Goal: Information Seeking & Learning: Learn about a topic

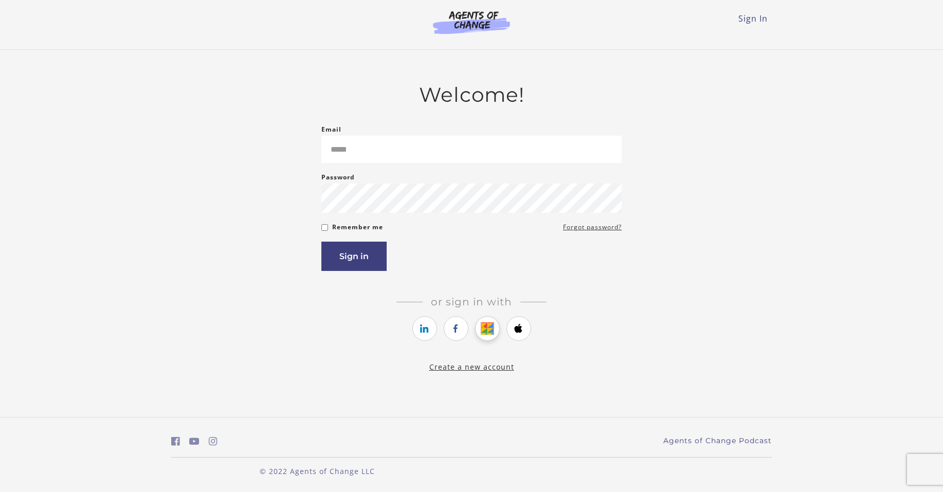
click at [490, 333] on icon "https://courses.thinkific.com/users/auth/google?ss%5Breferral%5D=&ss%5Buser_ret…" at bounding box center [487, 328] width 13 height 12
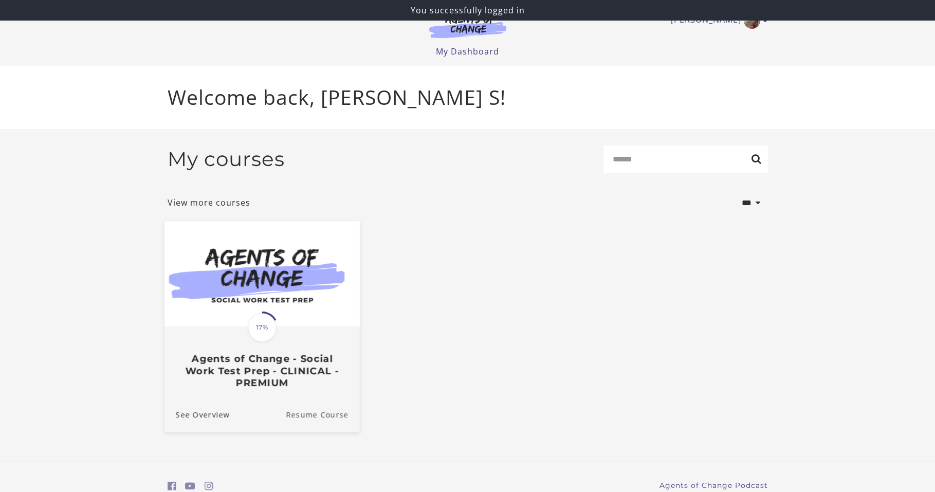
click at [319, 418] on link "Resume Course" at bounding box center [323, 414] width 74 height 34
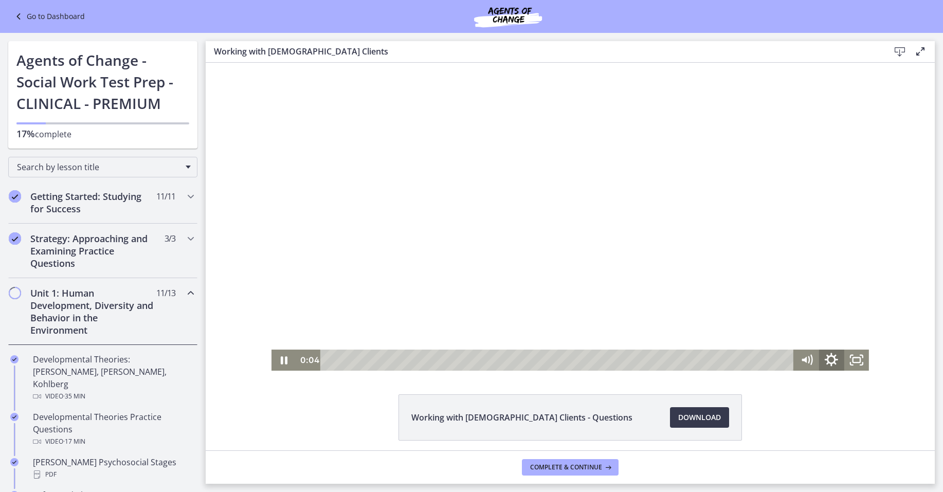
click at [827, 361] on icon "Show settings menu" at bounding box center [832, 360] width 30 height 25
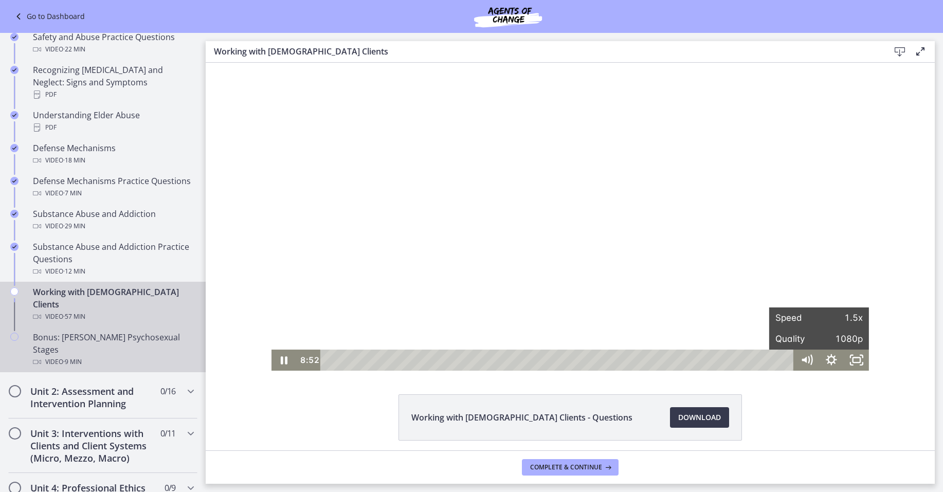
scroll to position [506, 0]
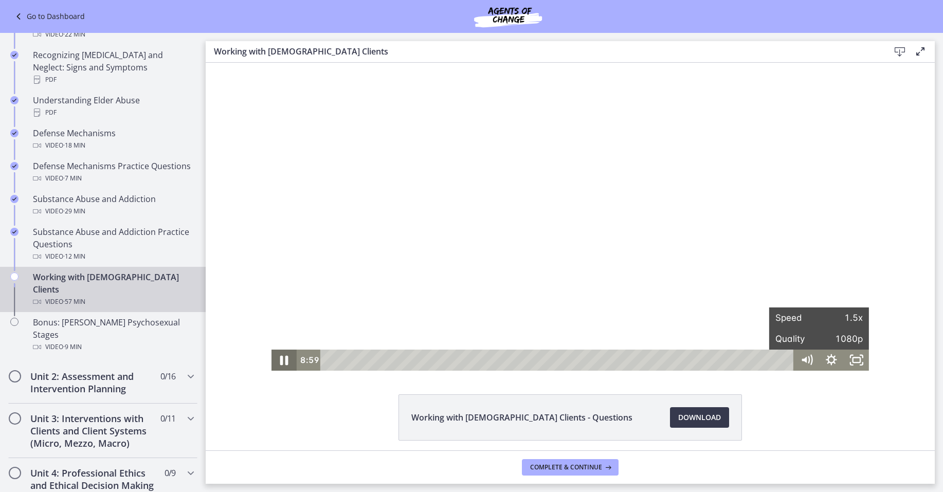
drag, startPoint x: 280, startPoint y: 364, endPoint x: 267, endPoint y: 359, distance: 13.2
click at [280, 364] on icon "Pause" at bounding box center [284, 360] width 30 height 25
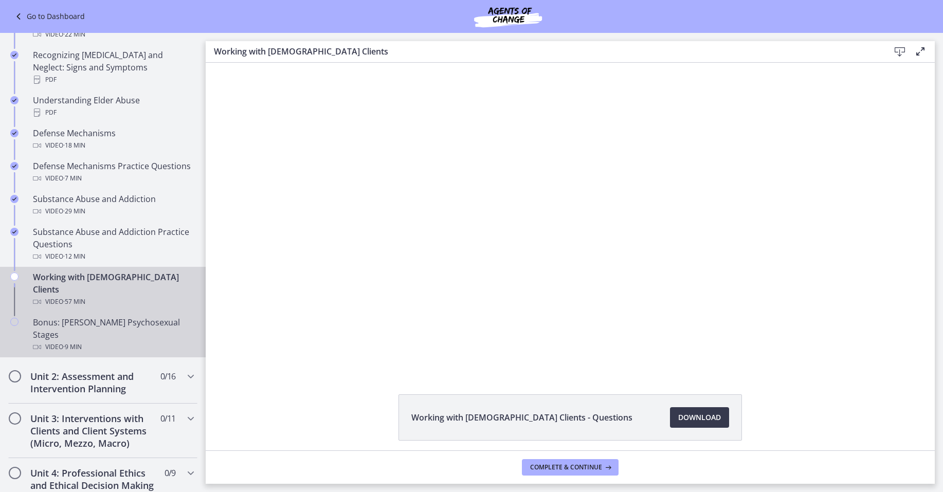
click at [97, 341] on div "Video · 9 min" at bounding box center [113, 347] width 160 height 12
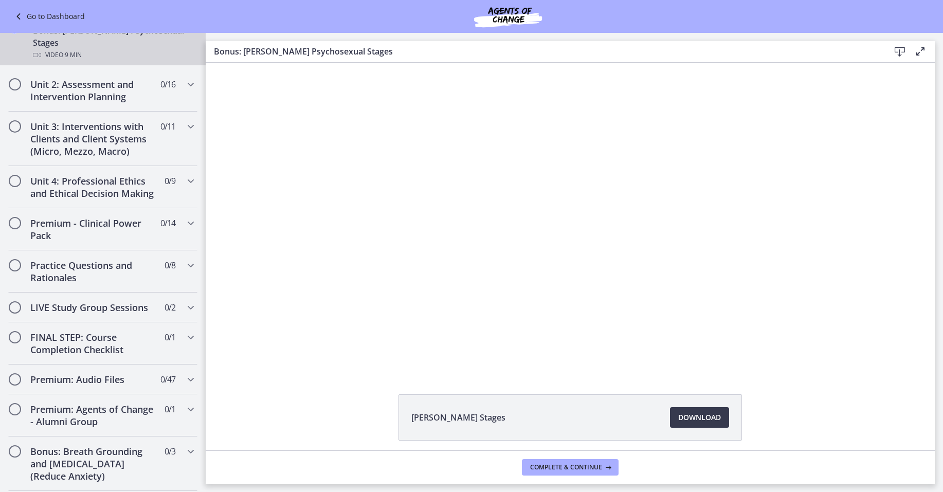
scroll to position [537, 0]
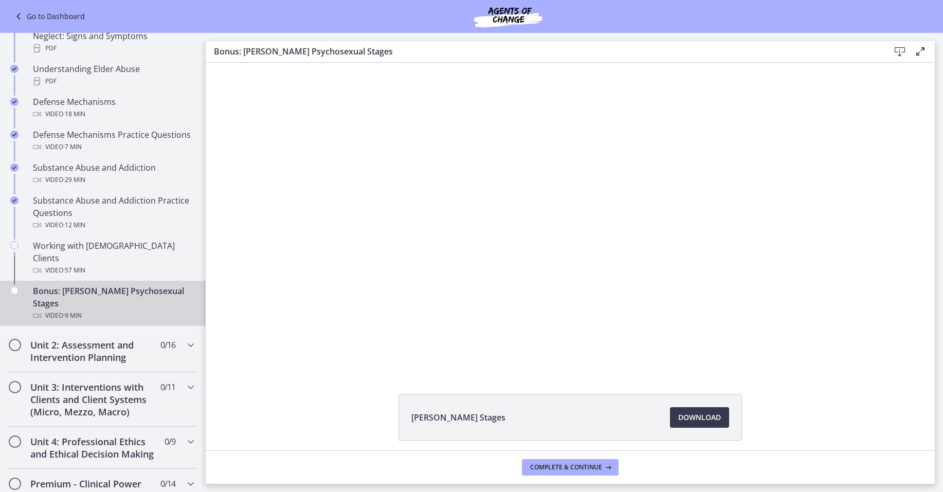
click at [35, 19] on link "Go to Dashboard" at bounding box center [48, 16] width 73 height 12
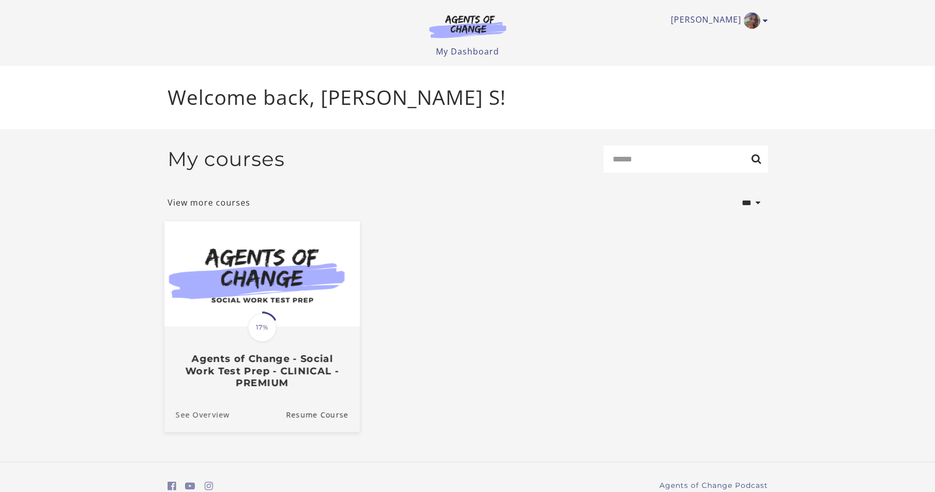
click at [203, 417] on link "See Overview" at bounding box center [196, 414] width 65 height 34
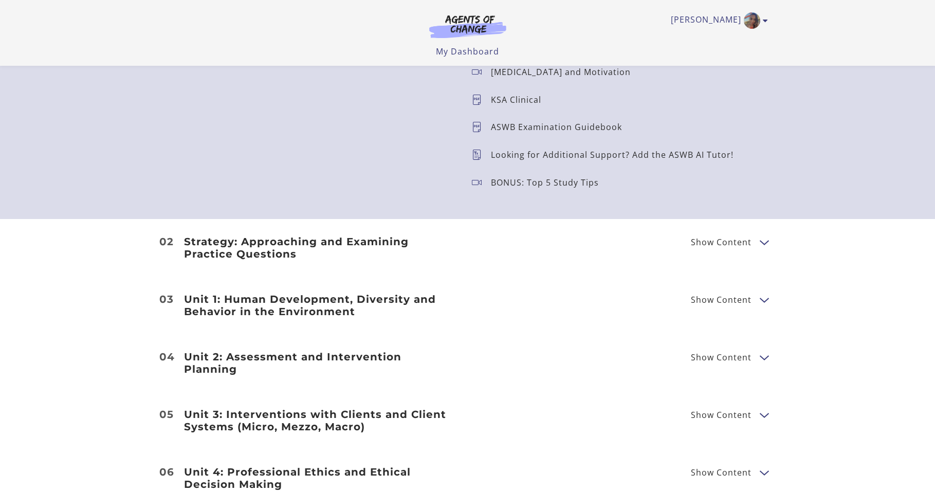
scroll to position [760, 0]
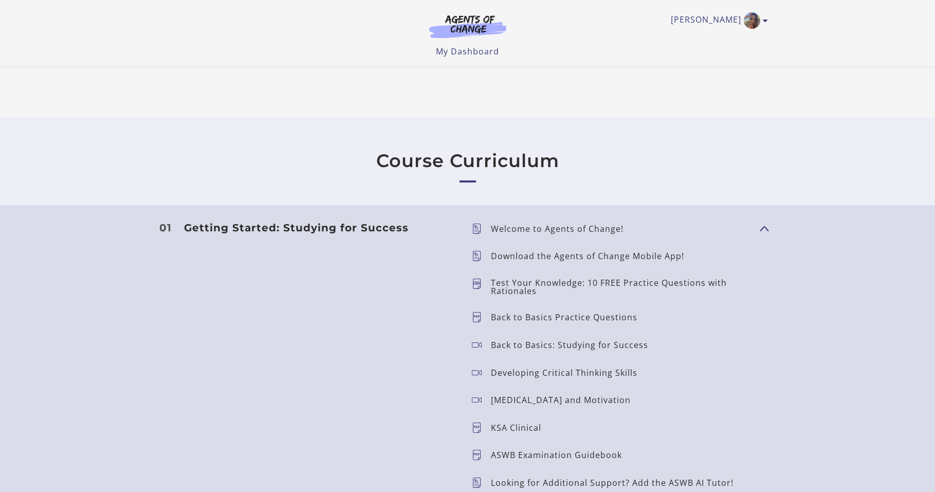
click at [477, 282] on icon at bounding box center [481, 287] width 19 height 16
click at [510, 287] on p "Test Your Knowledge: 10 FREE Practice Questions with Rationales" at bounding box center [621, 287] width 261 height 16
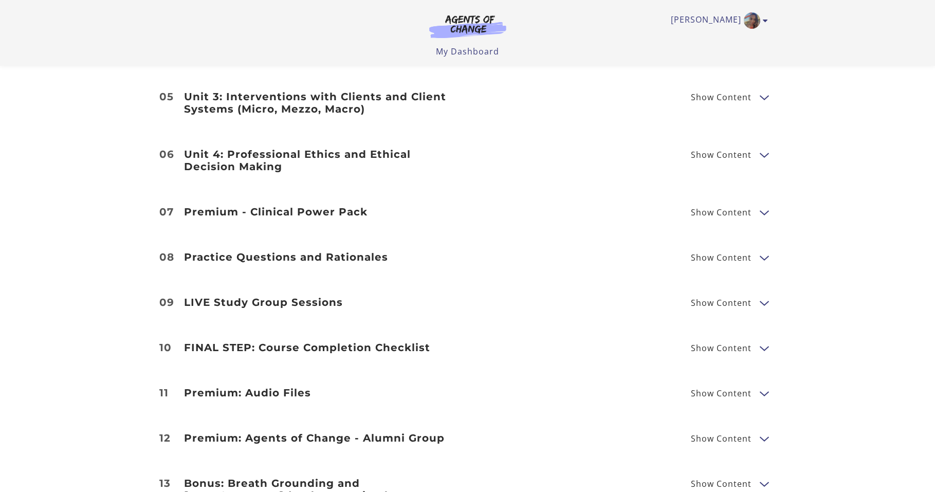
scroll to position [1437, 0]
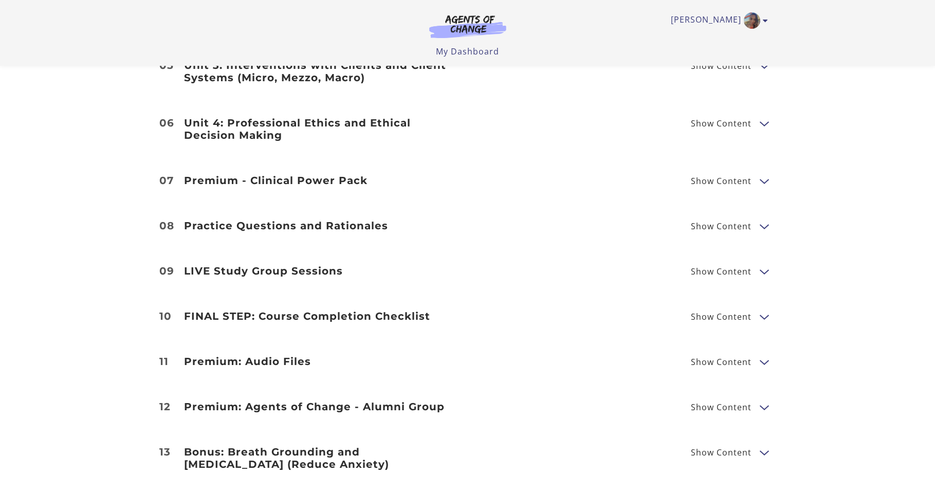
click at [730, 222] on span "Show Content" at bounding box center [721, 226] width 61 height 8
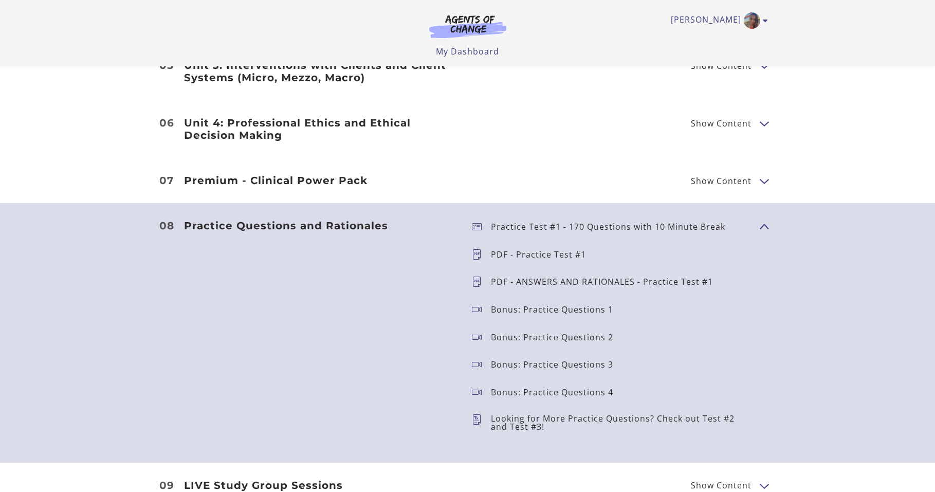
click at [760, 213] on span "Show Content" at bounding box center [760, 226] width 0 height 91
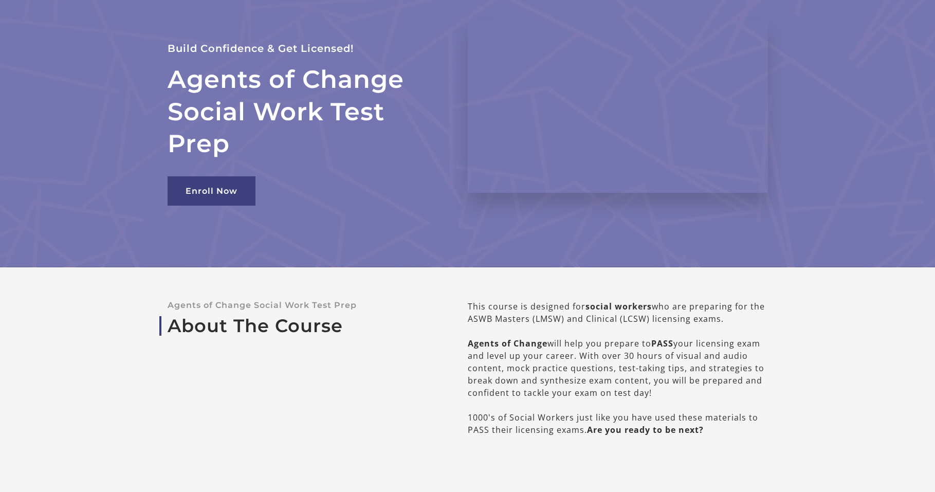
scroll to position [0, 0]
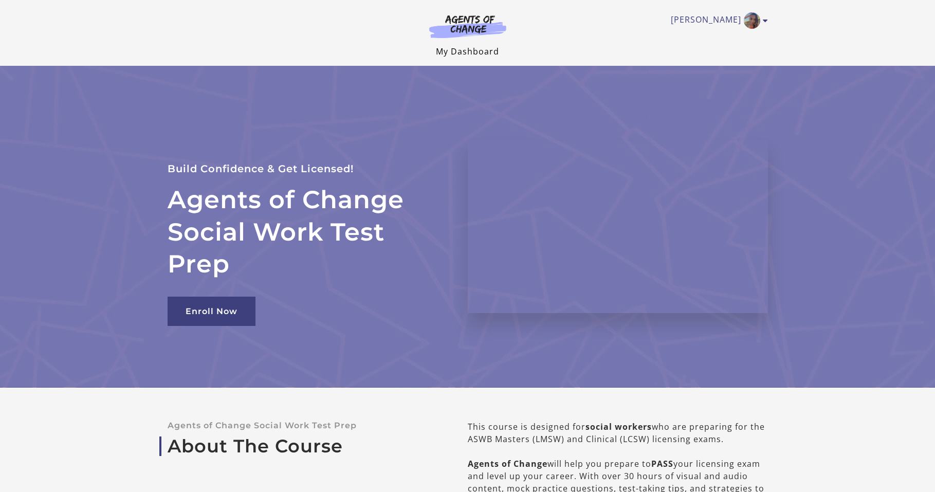
click at [478, 51] on link "My Dashboard" at bounding box center [467, 51] width 63 height 11
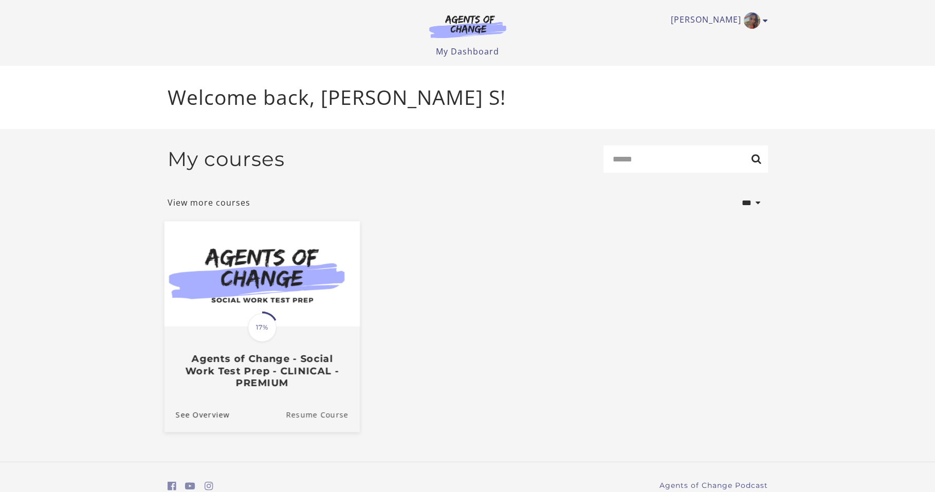
click at [310, 414] on link "Resume Course" at bounding box center [323, 414] width 74 height 34
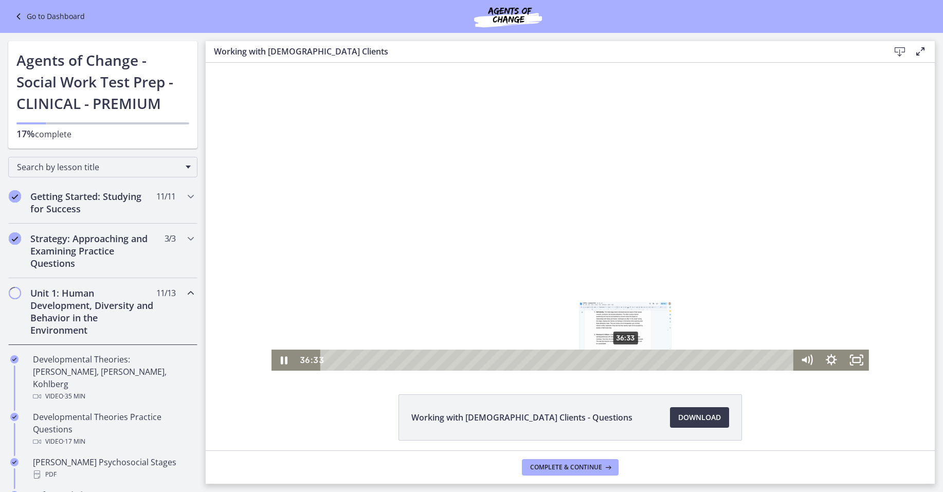
click at [628, 370] on div "36:33" at bounding box center [559, 360] width 459 height 21
click at [683, 364] on div "43:20" at bounding box center [559, 360] width 459 height 21
drag, startPoint x: 683, startPoint y: 362, endPoint x: 717, endPoint y: 363, distance: 33.9
click at [710, 363] on div "Playbar" at bounding box center [705, 360] width 7 height 7
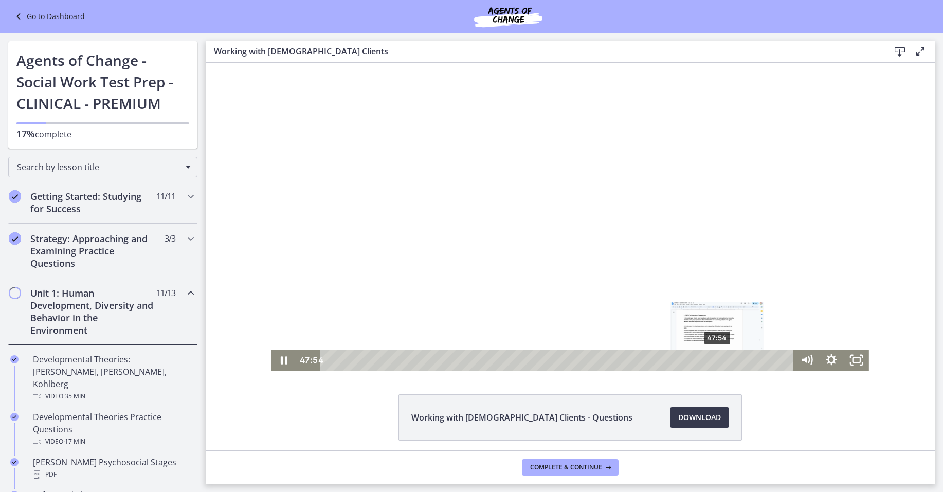
drag, startPoint x: 717, startPoint y: 363, endPoint x: 714, endPoint y: 358, distance: 5.3
click at [714, 358] on div "Playbar" at bounding box center [717, 360] width 7 height 7
click at [707, 360] on div "46:57" at bounding box center [559, 360] width 459 height 21
click at [697, 359] on div "45:52" at bounding box center [559, 360] width 459 height 21
click at [701, 359] on div "46:11" at bounding box center [559, 360] width 459 height 21
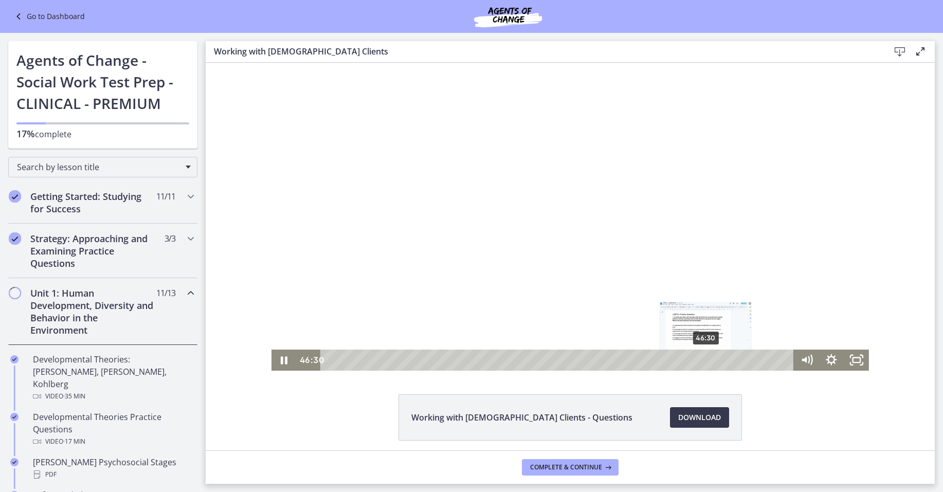
click at [703, 359] on div "Playbar" at bounding box center [705, 360] width 7 height 7
click at [709, 359] on div "47:12" at bounding box center [559, 360] width 459 height 21
click at [715, 361] on div "47:58" at bounding box center [559, 360] width 459 height 21
click at [718, 361] on div "48:24" at bounding box center [559, 360] width 459 height 21
click at [726, 360] on div "49:18" at bounding box center [559, 360] width 459 height 21
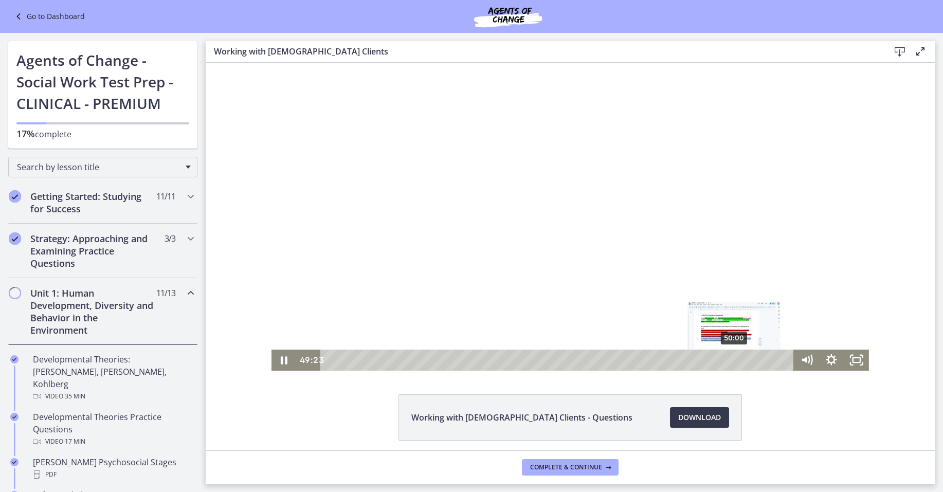
click at [731, 361] on div "50:00" at bounding box center [559, 360] width 459 height 21
click at [739, 360] on div "51:00" at bounding box center [559, 360] width 459 height 21
click at [745, 360] on div "51:42" at bounding box center [559, 360] width 459 height 21
click at [748, 360] on div "52:05" at bounding box center [559, 360] width 459 height 21
click at [751, 360] on div "Playbar" at bounding box center [751, 360] width 7 height 7
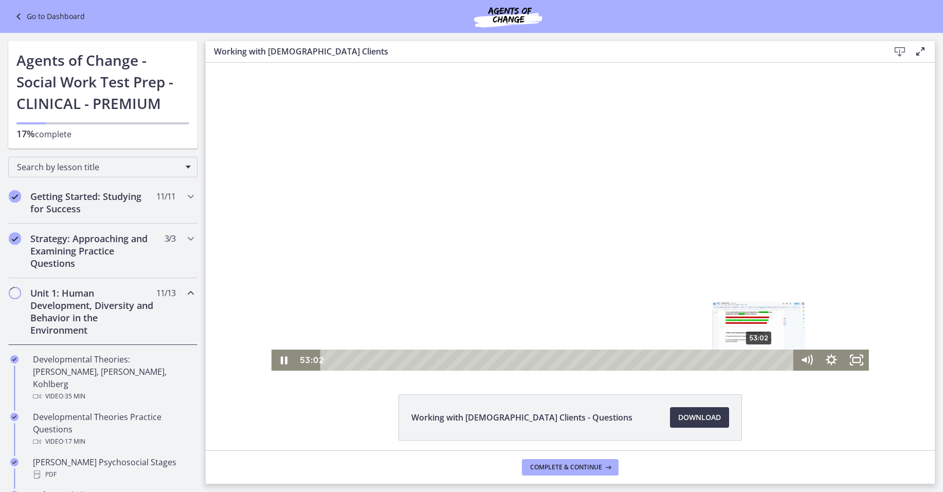
click at [756, 360] on div "53:02" at bounding box center [559, 360] width 459 height 21
click at [759, 360] on div "53:25" at bounding box center [559, 360] width 459 height 21
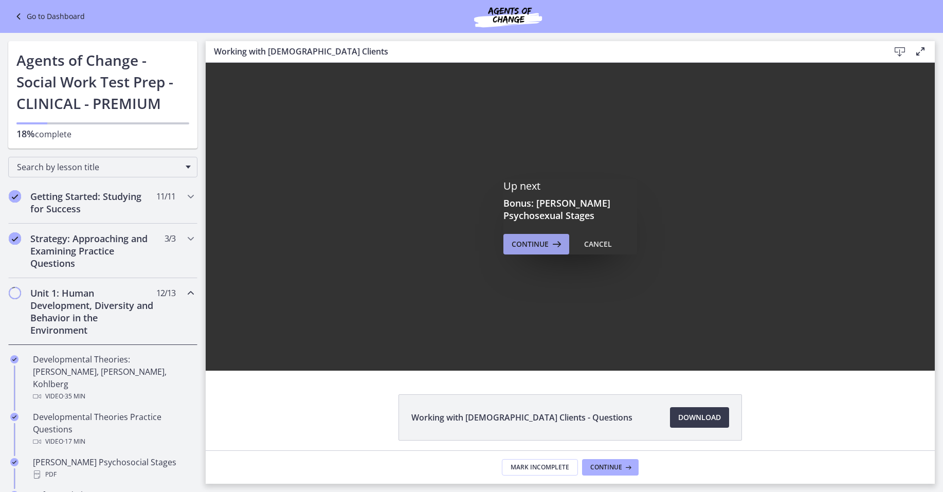
click at [539, 249] on span "Continue" at bounding box center [530, 244] width 37 height 12
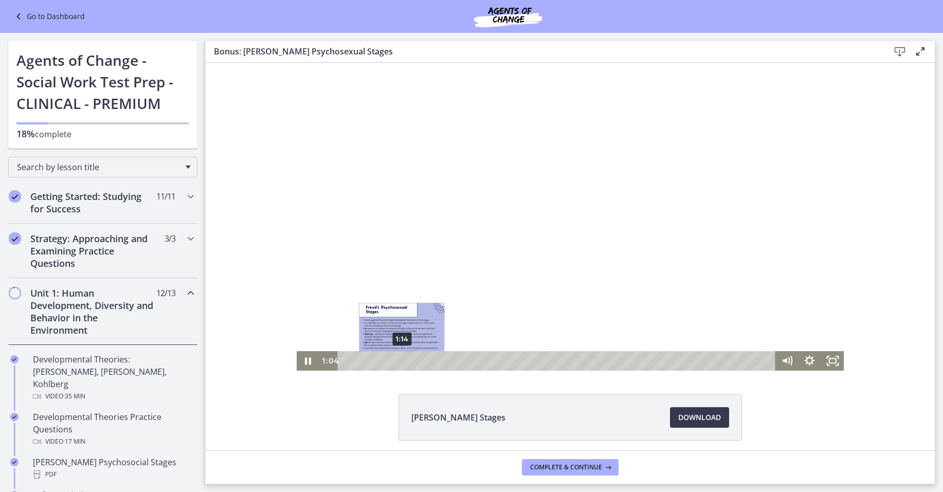
click at [398, 361] on div "1:14" at bounding box center [558, 361] width 424 height 20
click at [408, 360] on div "1:27" at bounding box center [558, 361] width 424 height 20
click at [421, 360] on div "1:44" at bounding box center [558, 361] width 424 height 20
click at [433, 360] on div "2:00" at bounding box center [558, 361] width 424 height 20
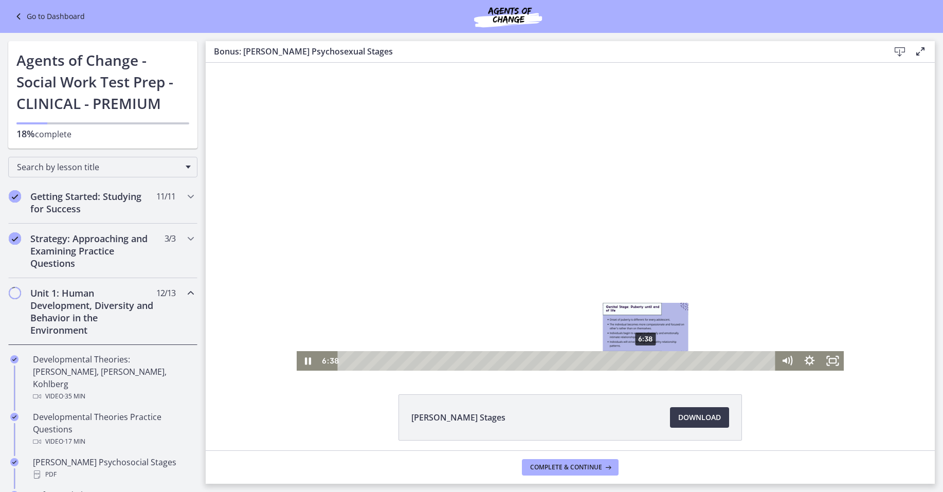
drag, startPoint x: 566, startPoint y: 363, endPoint x: 643, endPoint y: 361, distance: 77.1
click at [643, 361] on div "Playbar" at bounding box center [645, 361] width 6 height 6
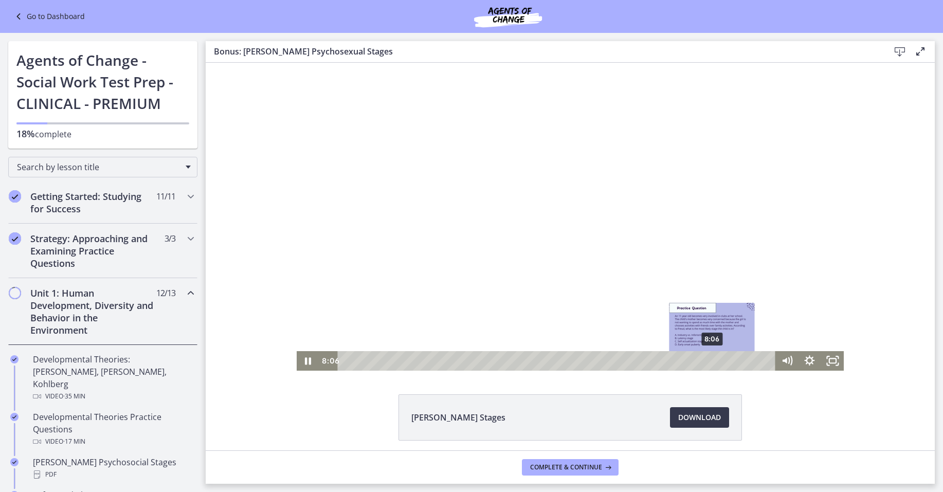
drag, startPoint x: 644, startPoint y: 361, endPoint x: 709, endPoint y: 359, distance: 64.8
click at [709, 359] on div "Playbar" at bounding box center [712, 361] width 6 height 6
drag, startPoint x: 708, startPoint y: 360, endPoint x: 686, endPoint y: 363, distance: 21.8
click at [691, 363] on div "Playbar" at bounding box center [694, 361] width 6 height 6
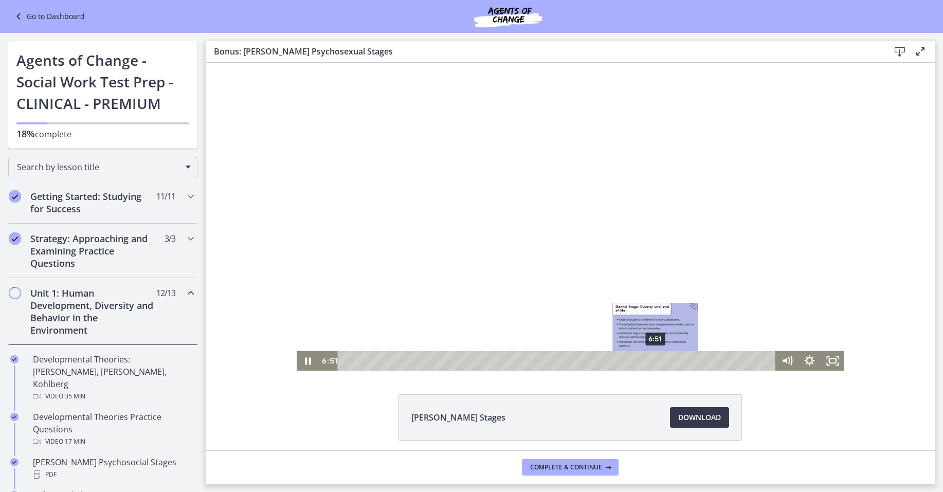
drag, startPoint x: 689, startPoint y: 362, endPoint x: 639, endPoint y: 362, distance: 49.9
click at [652, 362] on div "Playbar" at bounding box center [655, 361] width 6 height 6
click at [649, 360] on div "6:48" at bounding box center [558, 361] width 424 height 20
click at [660, 361] on div "7:01" at bounding box center [558, 361] width 424 height 20
click at [666, 360] on div "7:09" at bounding box center [558, 361] width 424 height 20
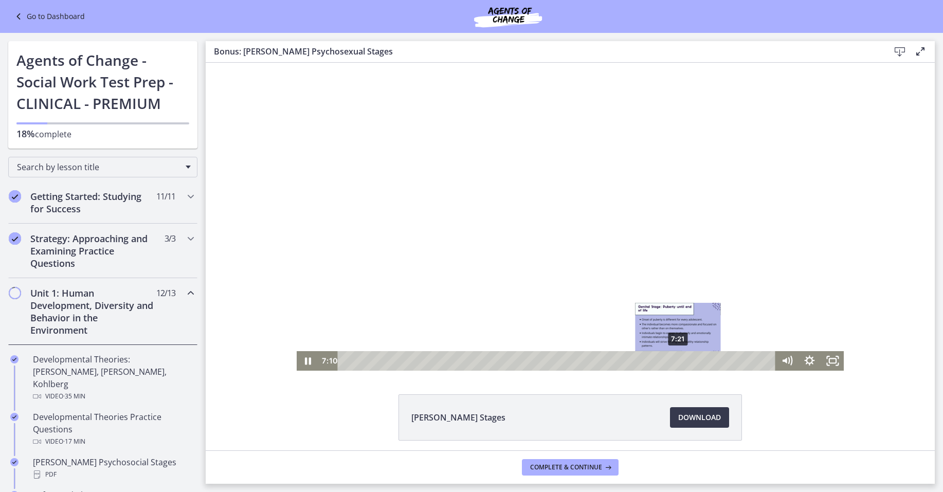
click at [675, 359] on div "7:21" at bounding box center [558, 361] width 424 height 20
click at [686, 360] on div "7:37" at bounding box center [558, 361] width 424 height 20
click at [680, 361] on div "7:29" at bounding box center [558, 361] width 424 height 20
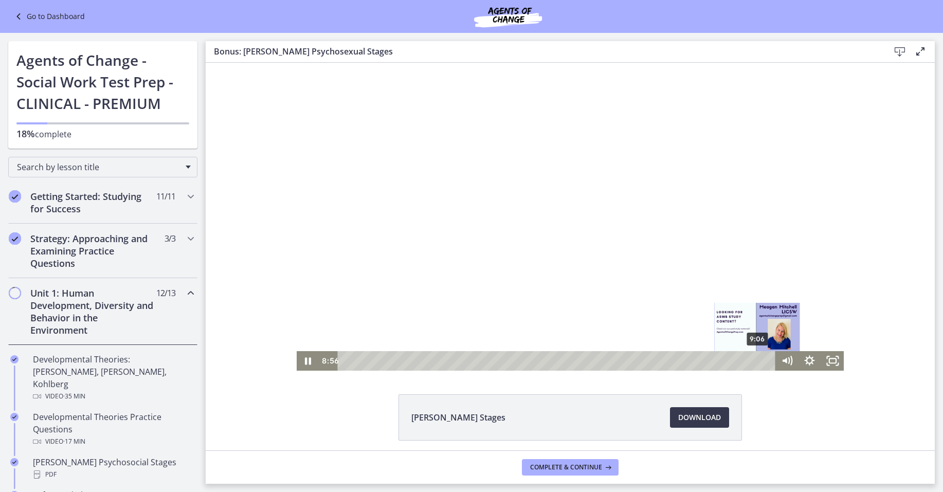
click at [754, 360] on div "9:06" at bounding box center [558, 361] width 424 height 20
click at [758, 358] on div "9:12" at bounding box center [558, 361] width 424 height 20
click at [763, 360] on div "9:18" at bounding box center [558, 361] width 424 height 20
click at [767, 360] on div "9:22" at bounding box center [558, 361] width 424 height 20
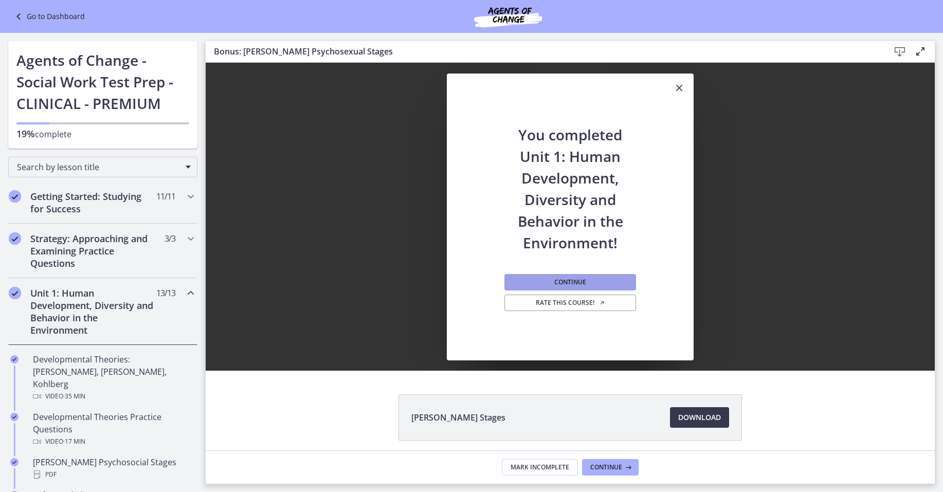
click at [575, 280] on span "Continue" at bounding box center [570, 282] width 32 height 8
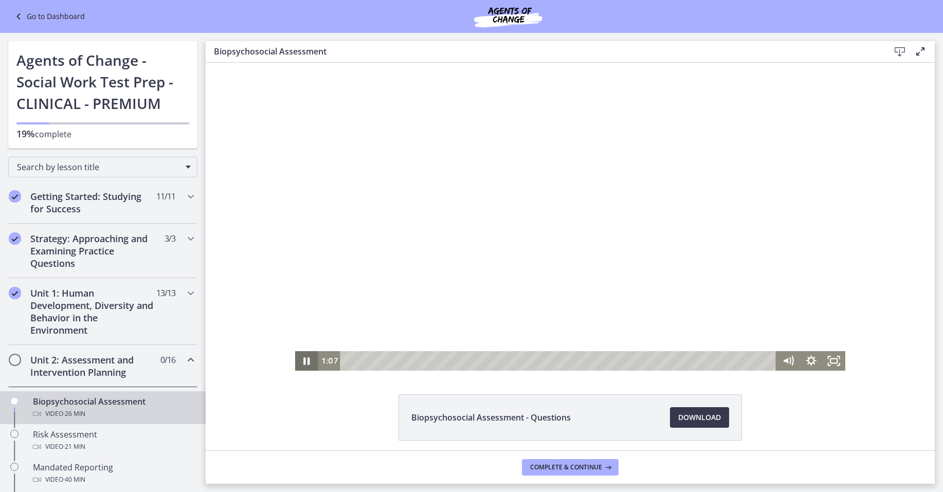
drag, startPoint x: 303, startPoint y: 364, endPoint x: 368, endPoint y: 282, distance: 104.3
click at [303, 364] on icon "Pause" at bounding box center [306, 361] width 6 height 8
